Goal: Task Accomplishment & Management: Complete application form

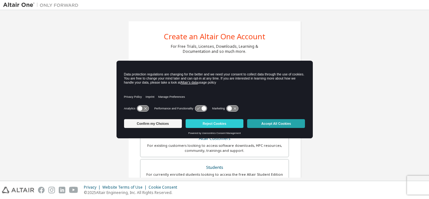
click at [270, 124] on button "Accept All Cookies" at bounding box center [276, 123] width 58 height 9
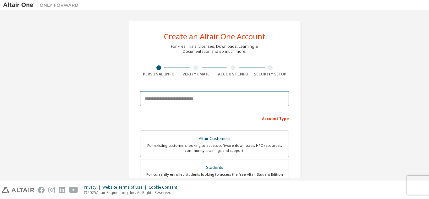
click at [218, 102] on input "email" at bounding box center [214, 98] width 149 height 15
type input "**********"
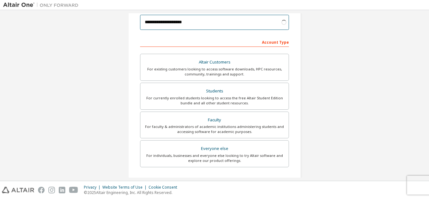
scroll to position [77, 0]
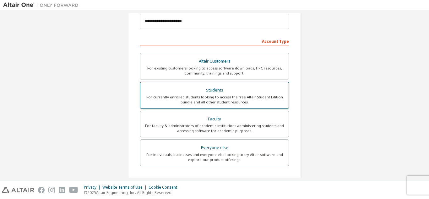
click at [216, 85] on label "Students For currently enrolled students looking to access the free Altair Stud…" at bounding box center [214, 95] width 149 height 27
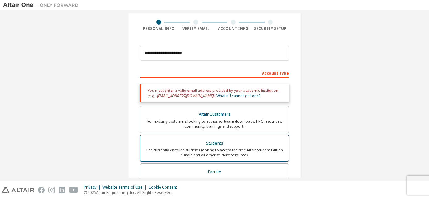
scroll to position [45, 0]
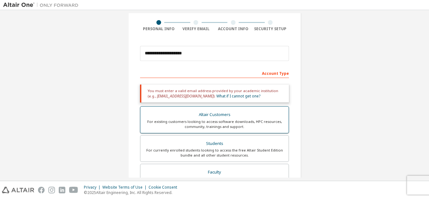
click at [209, 119] on div "For existing customers looking to access software downloads, HPC resources, com…" at bounding box center [214, 124] width 141 height 10
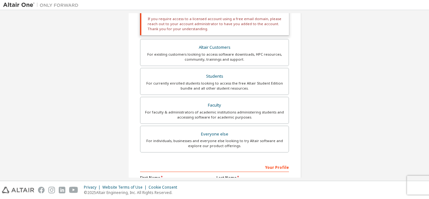
scroll to position [148, 0]
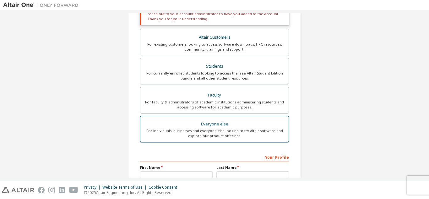
click at [190, 131] on div "For individuals, businesses and everyone else looking to try Altair software an…" at bounding box center [214, 133] width 141 height 10
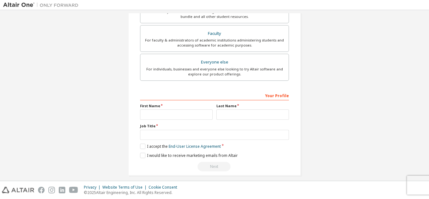
scroll to position [168, 0]
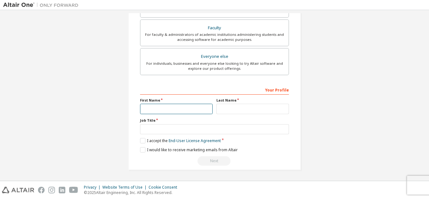
click at [178, 110] on input "text" at bounding box center [176, 109] width 73 height 10
type input "*"
type input "****"
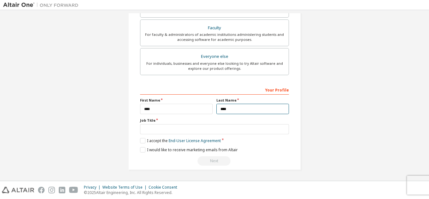
type input "****"
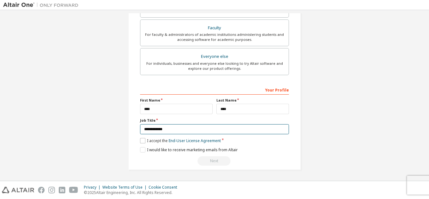
type input "**********"
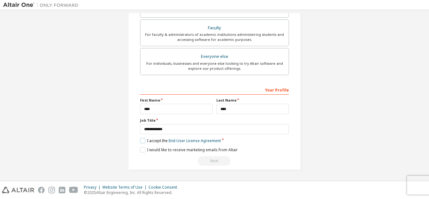
click at [148, 139] on label "I accept the End-User License Agreement" at bounding box center [180, 140] width 81 height 5
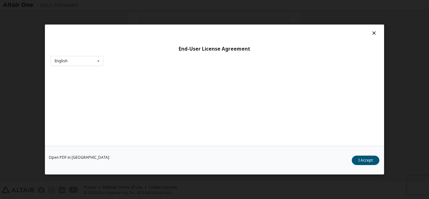
click at [148, 147] on div "Open PDF in New Tab I Accept" at bounding box center [214, 160] width 339 height 29
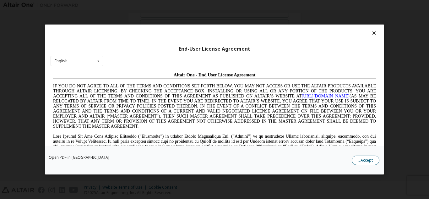
scroll to position [0, 0]
click at [367, 161] on button "I Accept" at bounding box center [366, 160] width 28 height 9
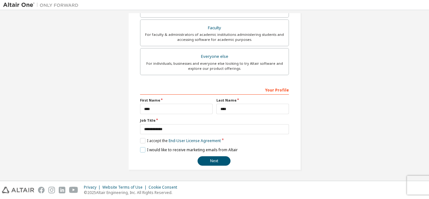
click at [151, 148] on label "I would like to receive marketing emails from Altair" at bounding box center [189, 149] width 98 height 5
click at [221, 161] on button "Next" at bounding box center [214, 160] width 33 height 9
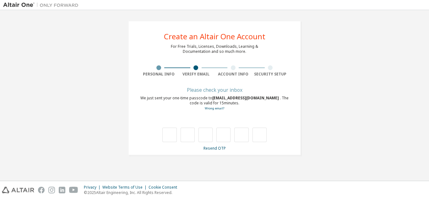
type input "*"
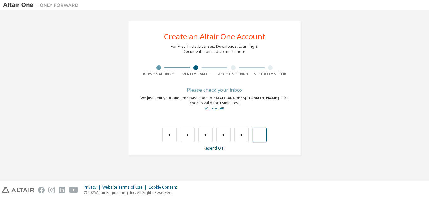
type input "*"
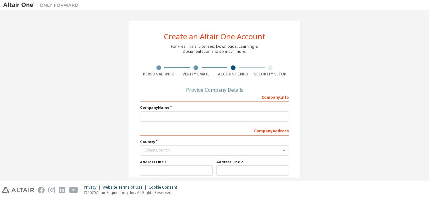
click at [198, 90] on div "Provide Company Details" at bounding box center [214, 90] width 149 height 4
click at [182, 100] on div "Company Info" at bounding box center [214, 97] width 149 height 10
click at [175, 112] on input "text" at bounding box center [214, 116] width 149 height 10
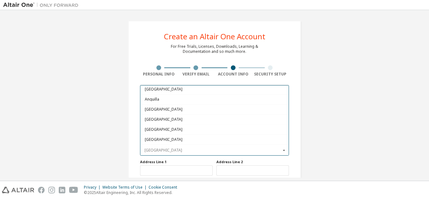
scroll to position [62, 0]
click at [71, 78] on div "Create an Altair One Account For Free Trials, Licenses, Downloads, Learning & D…" at bounding box center [214, 139] width 423 height 253
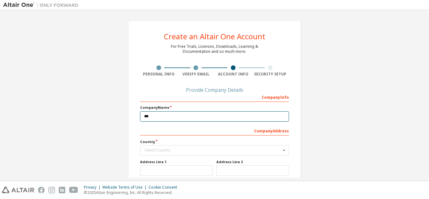
click at [175, 120] on input "***" at bounding box center [214, 116] width 149 height 10
type input "*"
type input "*******"
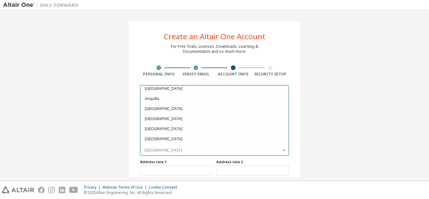
scroll to position [0, 0]
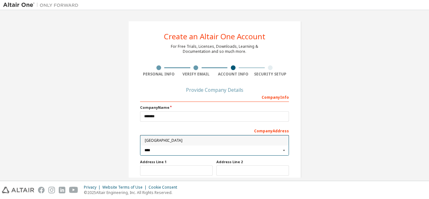
type input "****"
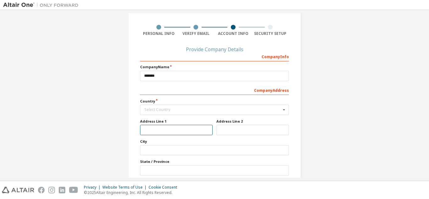
scroll to position [41, 0]
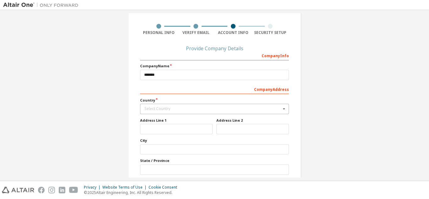
click at [193, 108] on div "Select Country" at bounding box center [213, 109] width 137 height 4
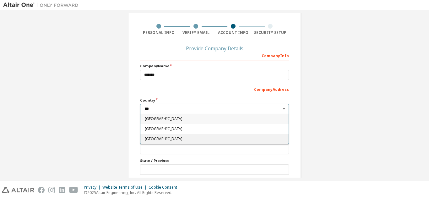
type input "***"
click at [180, 140] on span "Indonesia" at bounding box center [215, 139] width 140 height 4
type input "***"
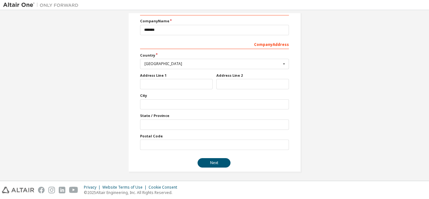
scroll to position [88, 0]
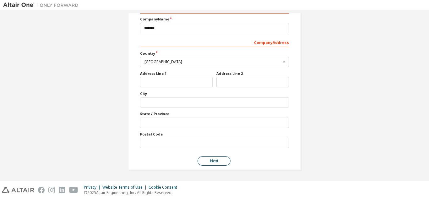
click at [215, 158] on button "Next" at bounding box center [214, 160] width 33 height 9
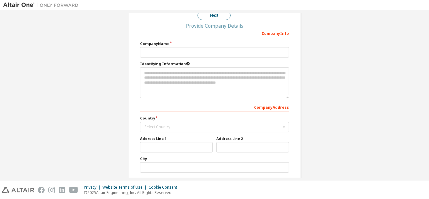
scroll to position [0, 0]
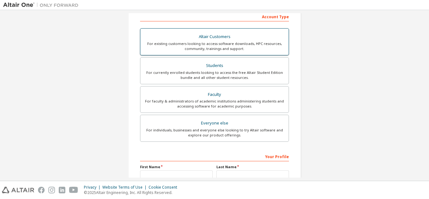
scroll to position [108, 0]
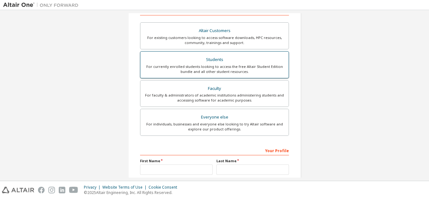
click at [221, 67] on div "For currently enrolled students looking to access the free Altair Student Editi…" at bounding box center [214, 69] width 141 height 10
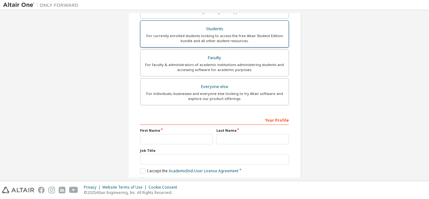
scroll to position [185, 0]
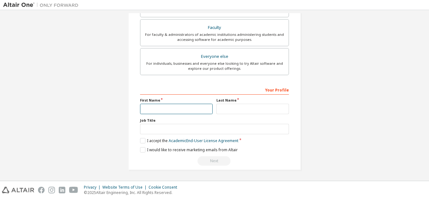
click at [184, 108] on input "text" at bounding box center [176, 109] width 73 height 10
type input "****"
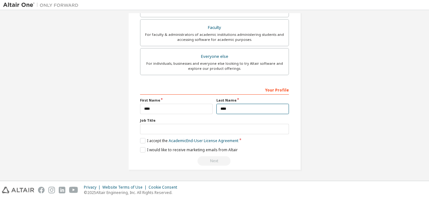
type input "****"
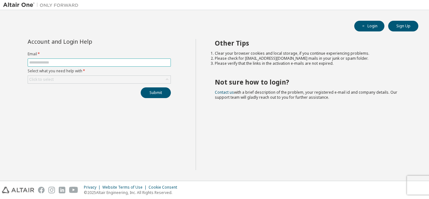
click at [127, 65] on input "text" at bounding box center [99, 62] width 140 height 5
type input "**********"
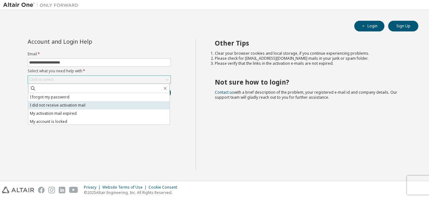
click at [60, 106] on li "I did not receive activation mail" at bounding box center [98, 105] width 141 height 8
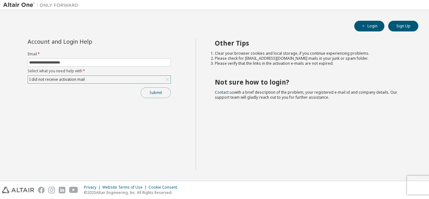
click at [159, 91] on button "Submit" at bounding box center [156, 92] width 30 height 11
click at [161, 91] on button "Submit" at bounding box center [156, 92] width 30 height 11
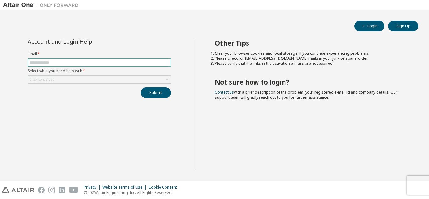
click at [108, 64] on input "text" at bounding box center [99, 62] width 140 height 5
type input "**********"
click at [150, 81] on div "Click to select" at bounding box center [99, 80] width 143 height 8
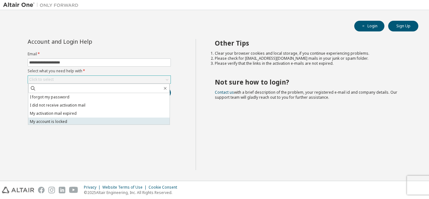
scroll to position [18, 0]
click at [60, 120] on li "I don't know but can't login" at bounding box center [98, 120] width 141 height 8
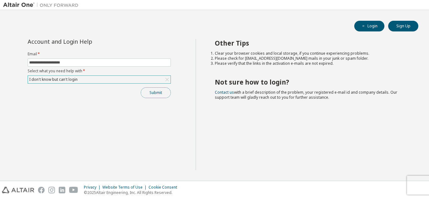
click at [145, 93] on button "Submit" at bounding box center [156, 92] width 30 height 11
click at [151, 93] on button "Submit" at bounding box center [156, 92] width 30 height 11
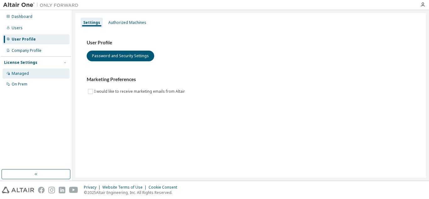
click at [27, 78] on div "Managed" at bounding box center [36, 74] width 67 height 10
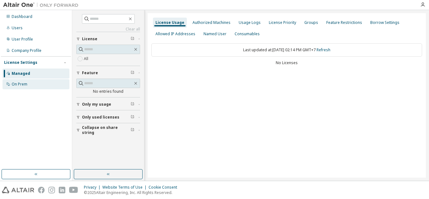
click at [31, 85] on div "On Prem" at bounding box center [36, 84] width 67 height 10
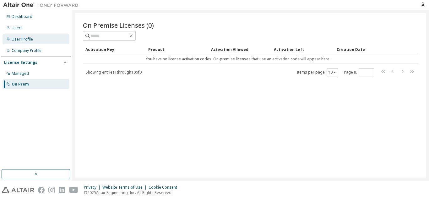
click at [36, 40] on div "User Profile" at bounding box center [36, 39] width 67 height 10
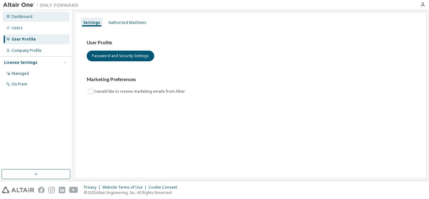
click at [30, 18] on div "Dashboard" at bounding box center [22, 16] width 21 height 5
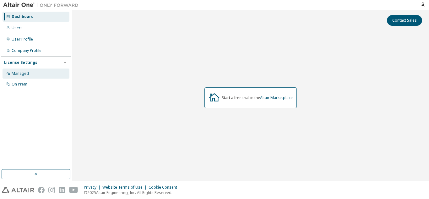
click at [40, 75] on div "Managed" at bounding box center [36, 74] width 67 height 10
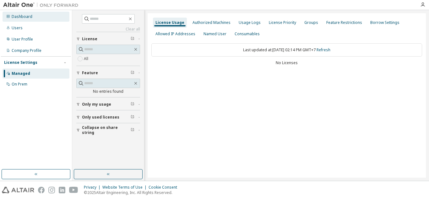
click at [28, 16] on div "Dashboard" at bounding box center [22, 16] width 21 height 5
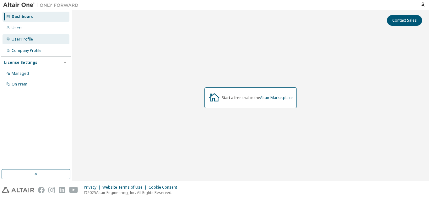
click at [18, 38] on div "User Profile" at bounding box center [22, 39] width 21 height 5
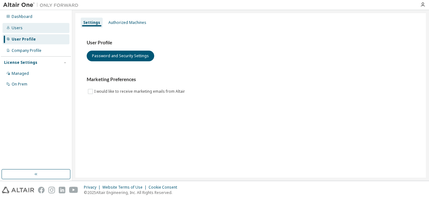
click at [25, 31] on div "Users" at bounding box center [36, 28] width 67 height 10
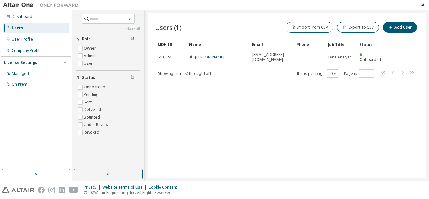
click at [425, 2] on div at bounding box center [423, 4] width 13 height 9
click at [423, 7] on icon "button" at bounding box center [423, 4] width 5 height 5
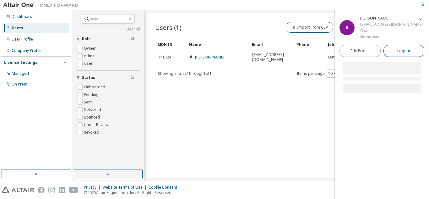
click at [399, 49] on span "Logout" at bounding box center [404, 51] width 13 height 6
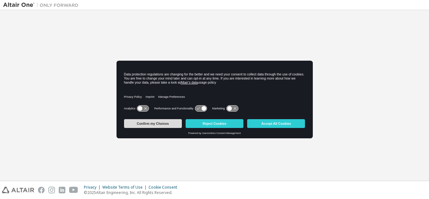
click at [170, 119] on button "Confirm my Choices" at bounding box center [153, 123] width 58 height 9
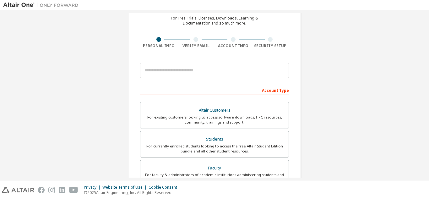
scroll to position [35, 0]
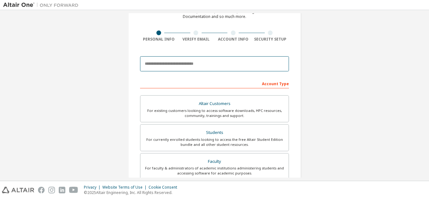
click at [201, 62] on input "email" at bounding box center [214, 63] width 149 height 15
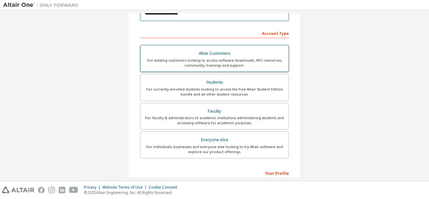
scroll to position [89, 0]
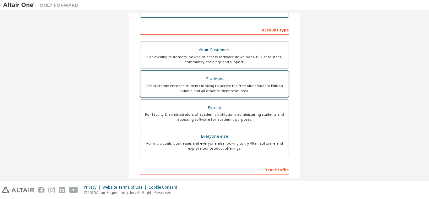
type input "**********"
click at [246, 87] on div "For currently enrolled students looking to access the free Altair Student Editi…" at bounding box center [214, 88] width 141 height 10
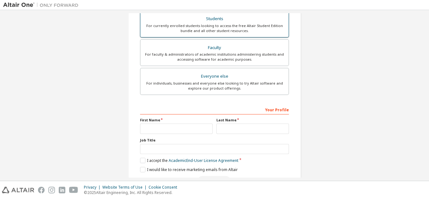
scroll to position [155, 0]
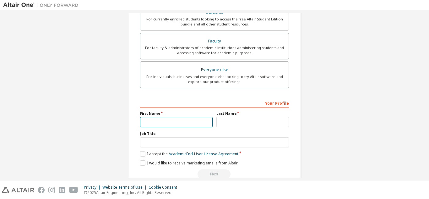
click at [176, 120] on input "text" at bounding box center [176, 122] width 73 height 10
type input "****"
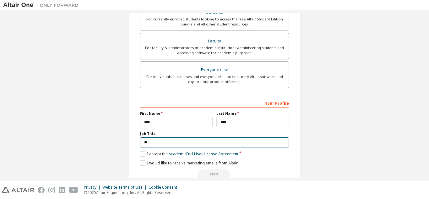
type input "*"
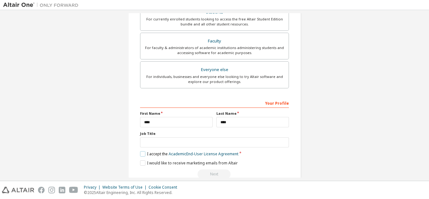
click at [144, 155] on label "I accept the Academic End-User License Agreement" at bounding box center [189, 153] width 98 height 5
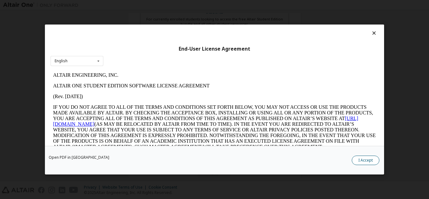
scroll to position [0, 0]
click at [360, 157] on button "I Accept" at bounding box center [366, 160] width 28 height 9
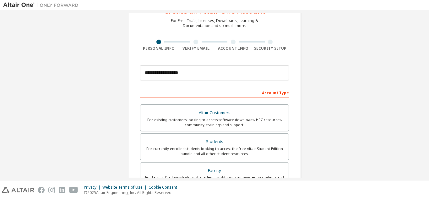
scroll to position [168, 0]
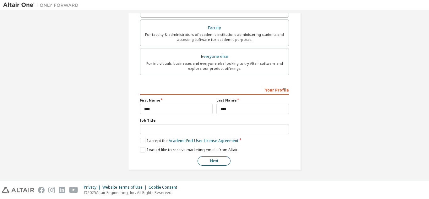
click at [209, 164] on button "Next" at bounding box center [214, 160] width 33 height 9
click at [213, 162] on button "Next" at bounding box center [214, 160] width 33 height 9
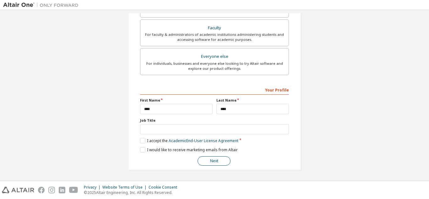
click at [213, 162] on button "Next" at bounding box center [214, 160] width 33 height 9
click at [214, 159] on button "Next" at bounding box center [214, 160] width 33 height 9
click at [213, 158] on button "Next" at bounding box center [214, 160] width 33 height 9
click at [216, 165] on button "Next" at bounding box center [214, 160] width 33 height 9
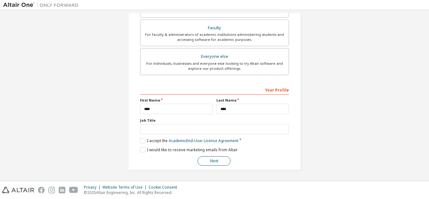
click at [216, 165] on button "Next" at bounding box center [214, 160] width 33 height 9
drag, startPoint x: 216, startPoint y: 165, endPoint x: 199, endPoint y: 156, distance: 19.6
click at [199, 156] on div "**********" at bounding box center [214, 125] width 149 height 81
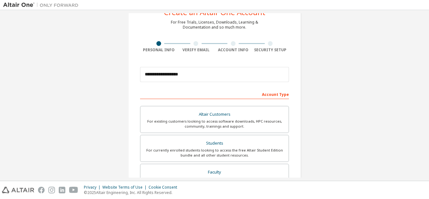
scroll to position [0, 0]
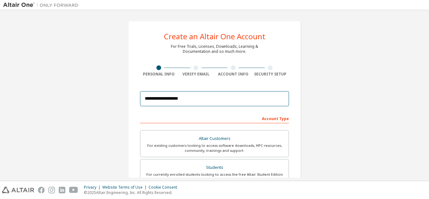
click at [198, 95] on input "**********" at bounding box center [214, 98] width 149 height 15
type input "**********"
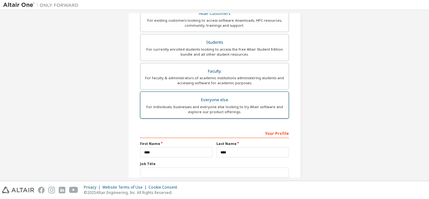
scroll to position [112, 0]
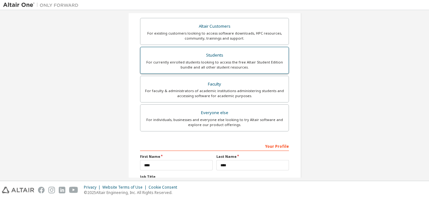
click at [230, 62] on div "For currently enrolled students looking to access the free Altair Student Editi…" at bounding box center [214, 65] width 141 height 10
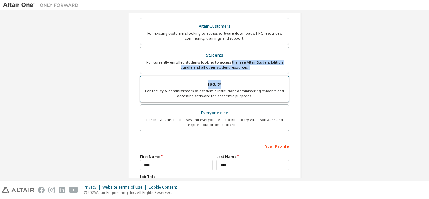
drag, startPoint x: 230, startPoint y: 62, endPoint x: 230, endPoint y: 87, distance: 25.5
click at [230, 87] on div "Altair Customers For existing customers looking to access software downloads, H…" at bounding box center [214, 75] width 149 height 115
click at [230, 87] on div "Faculty" at bounding box center [214, 84] width 141 height 9
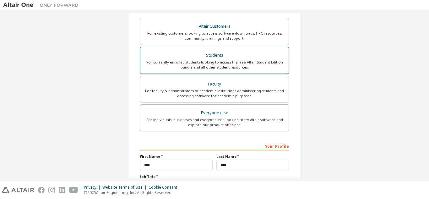
click at [241, 66] on div "For currently enrolled students looking to access the free Altair Student Editi…" at bounding box center [214, 65] width 141 height 10
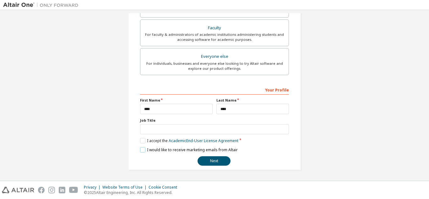
click at [140, 148] on label "I would like to receive marketing emails from Altair" at bounding box center [189, 149] width 98 height 5
click at [209, 159] on button "Next" at bounding box center [214, 160] width 33 height 9
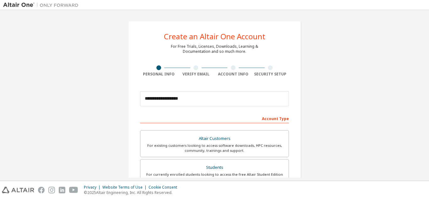
click at [182, 60] on div "**********" at bounding box center [214, 180] width 173 height 318
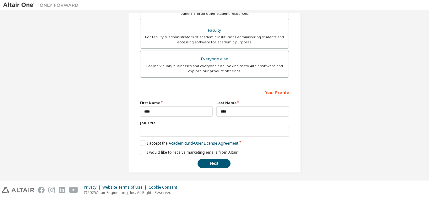
scroll to position [168, 0]
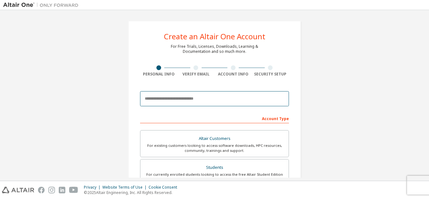
drag, startPoint x: 0, startPoint y: 0, endPoint x: 167, endPoint y: 98, distance: 193.6
click at [167, 98] on input "email" at bounding box center [214, 98] width 149 height 15
type input "**********"
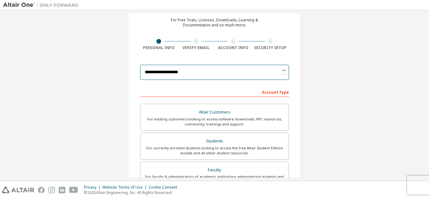
scroll to position [27, 0]
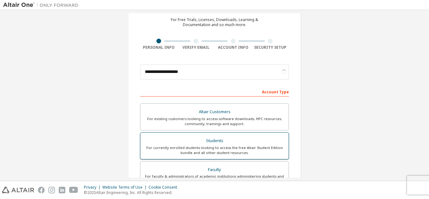
click at [228, 143] on div "Students" at bounding box center [214, 140] width 141 height 9
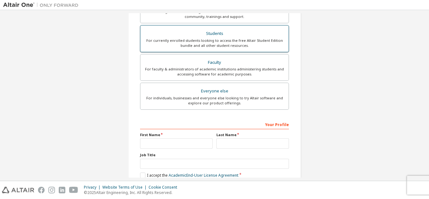
scroll to position [143, 0]
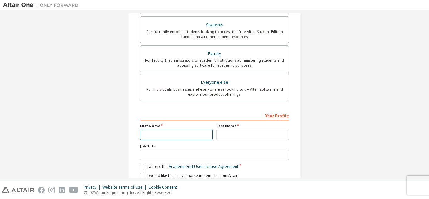
click at [171, 130] on input "text" at bounding box center [176, 134] width 73 height 10
type input "****"
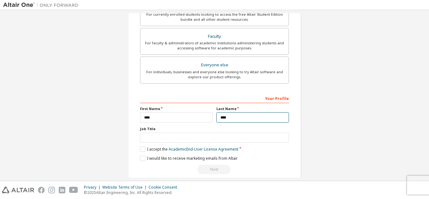
scroll to position [168, 0]
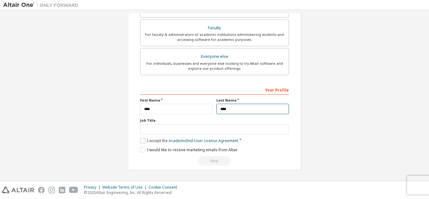
type input "****"
click at [140, 140] on label "I accept the Academic End-User License Agreement" at bounding box center [189, 140] width 98 height 5
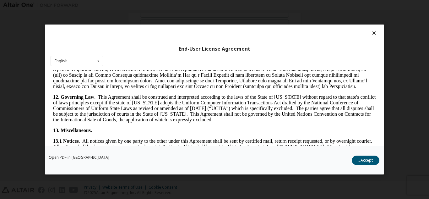
scroll to position [952, 0]
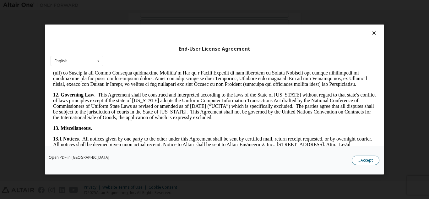
click at [368, 157] on button "I Accept" at bounding box center [366, 160] width 28 height 9
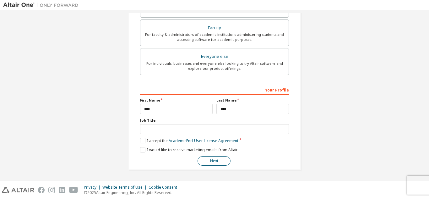
click at [208, 159] on button "Next" at bounding box center [214, 160] width 33 height 9
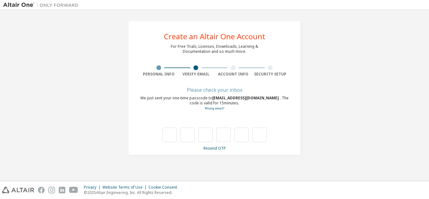
scroll to position [0, 0]
type input "*"
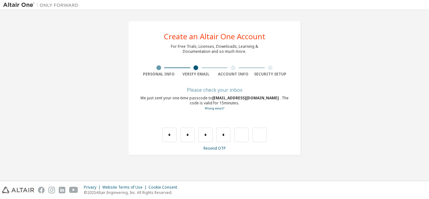
type input "*"
